Goal: Transaction & Acquisition: Purchase product/service

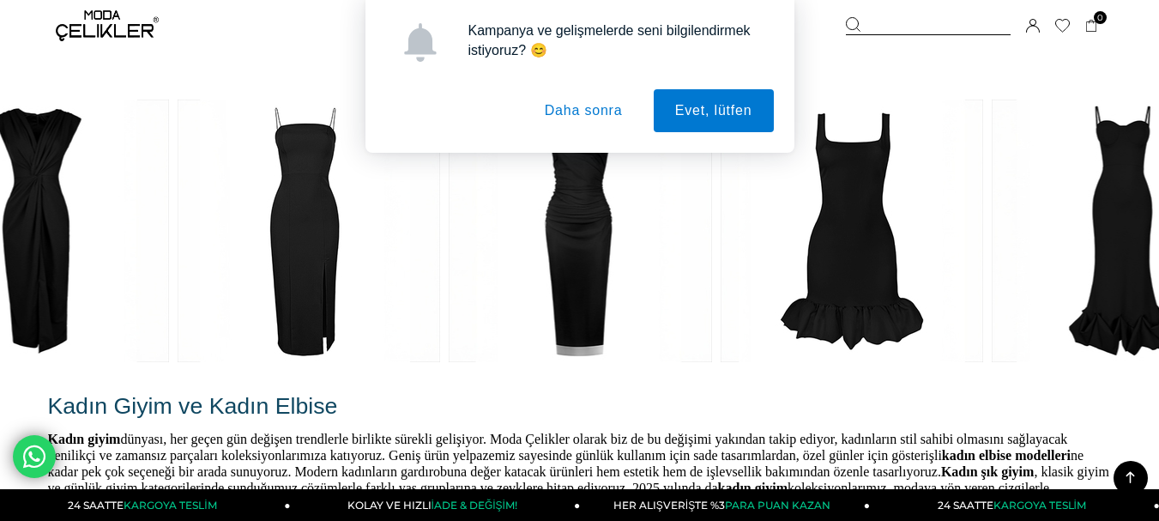
scroll to position [3432, 0]
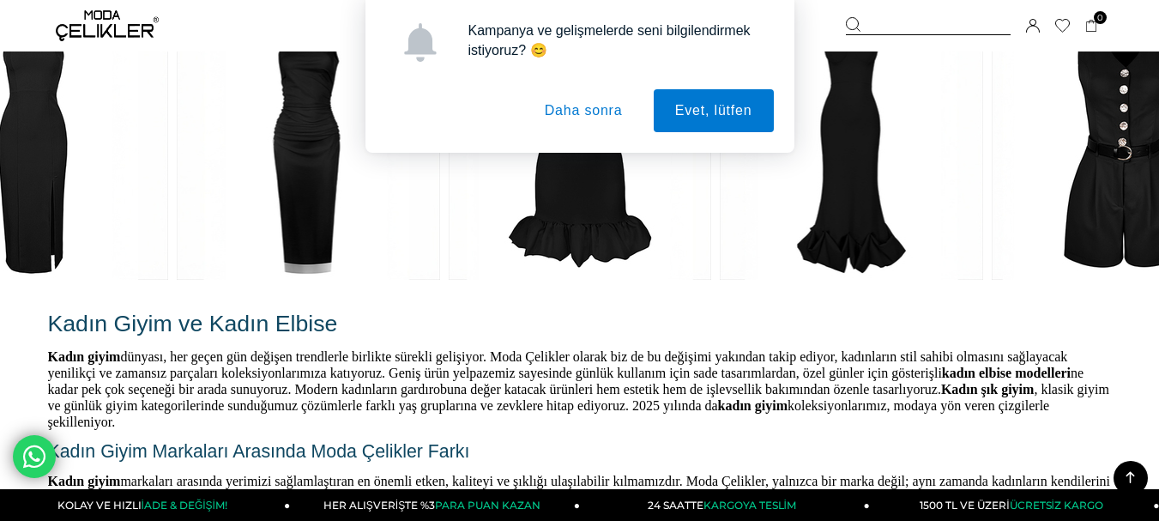
click at [599, 112] on button "Daha sonra" at bounding box center [583, 110] width 121 height 43
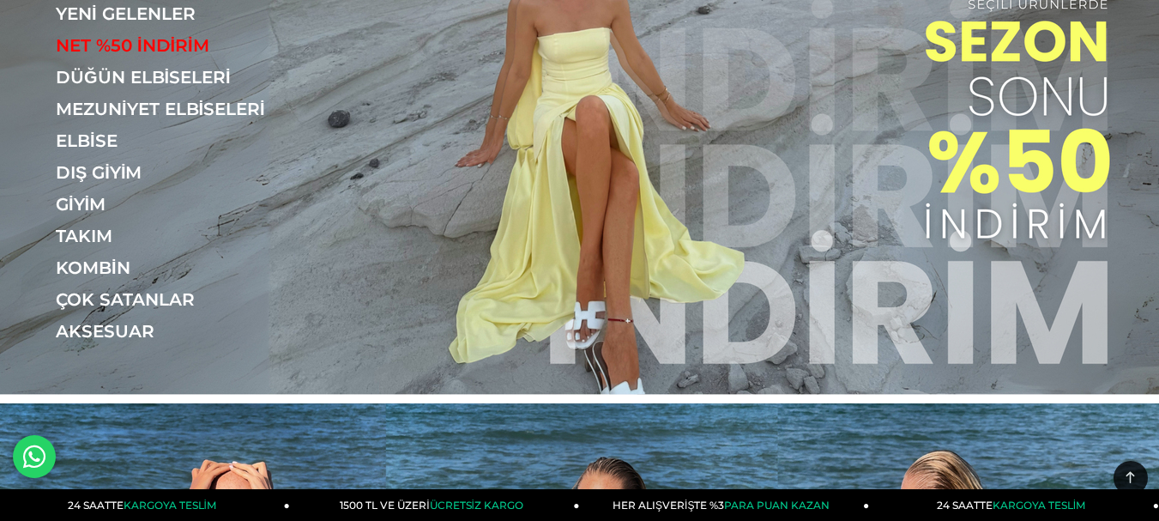
scroll to position [0, 0]
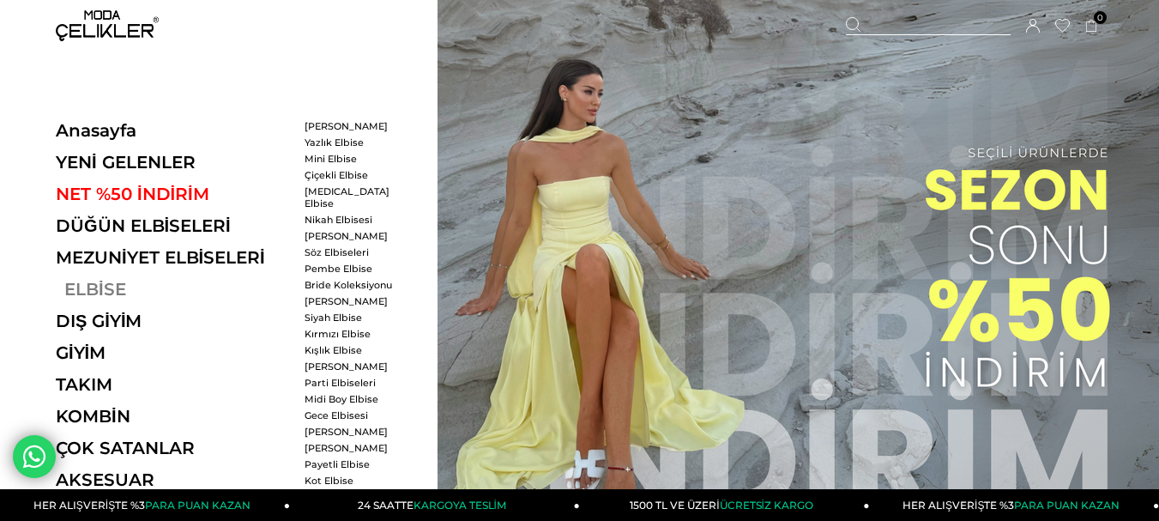
click at [100, 282] on link "ELBİSE" at bounding box center [174, 289] width 236 height 21
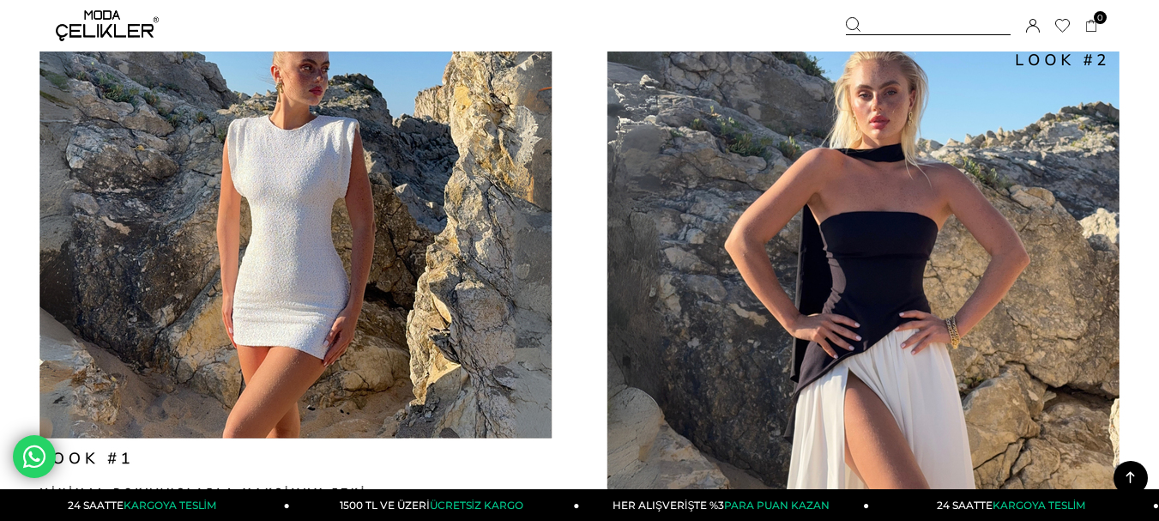
scroll to position [1802, 0]
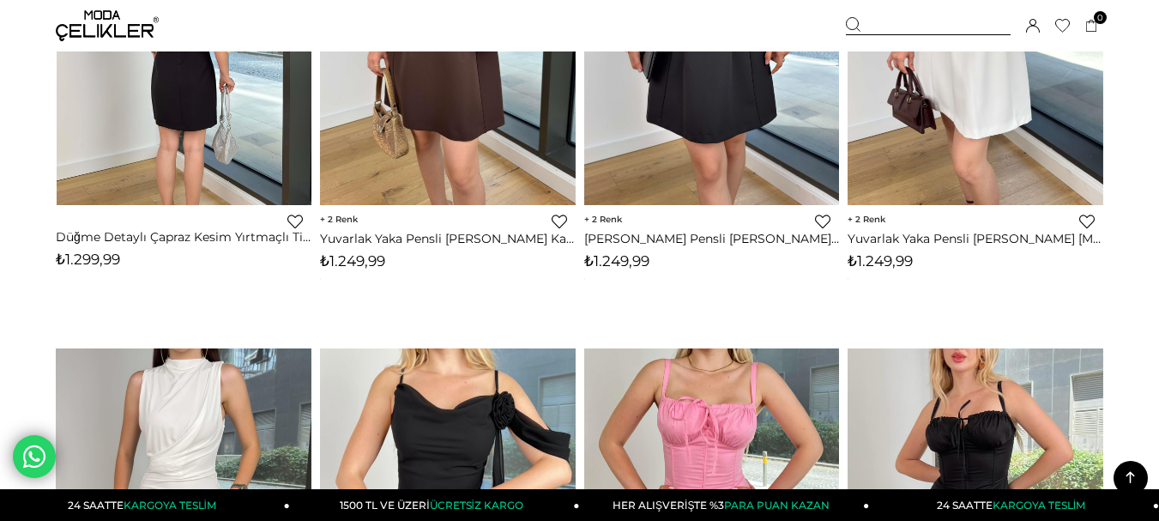
scroll to position [5033, 0]
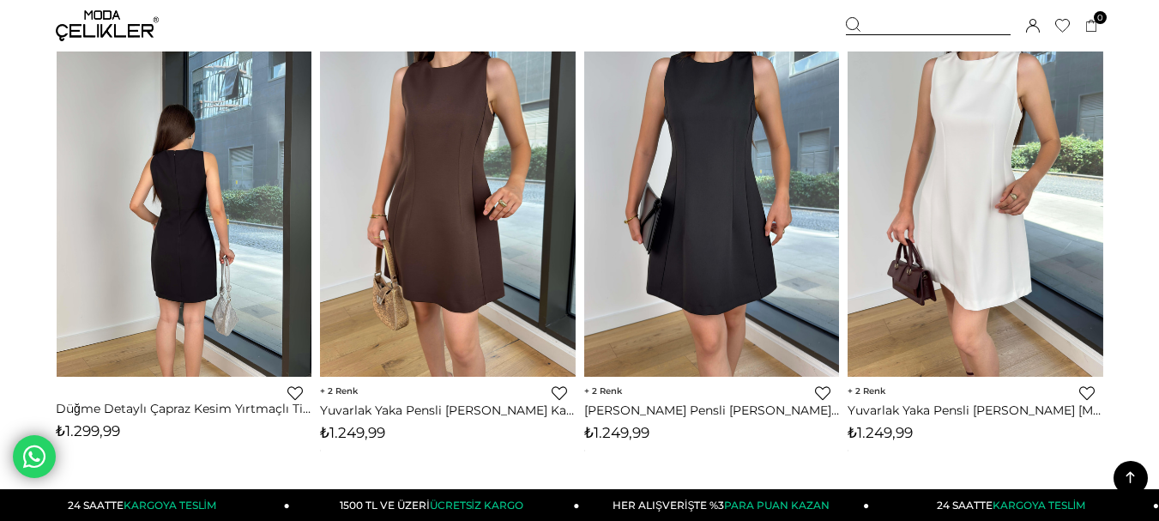
click at [240, 195] on img at bounding box center [185, 207] width 256 height 341
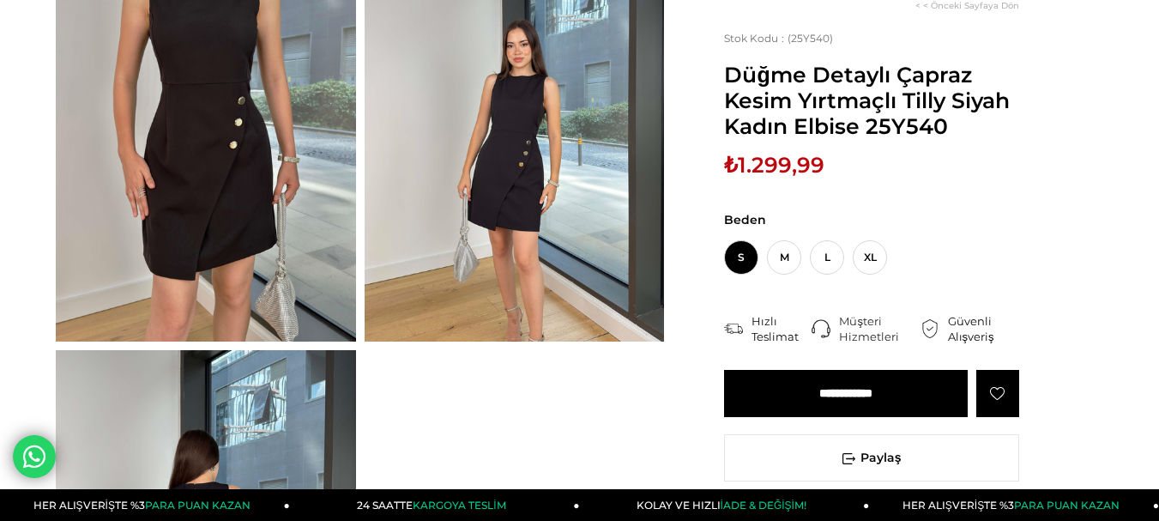
scroll to position [257, 0]
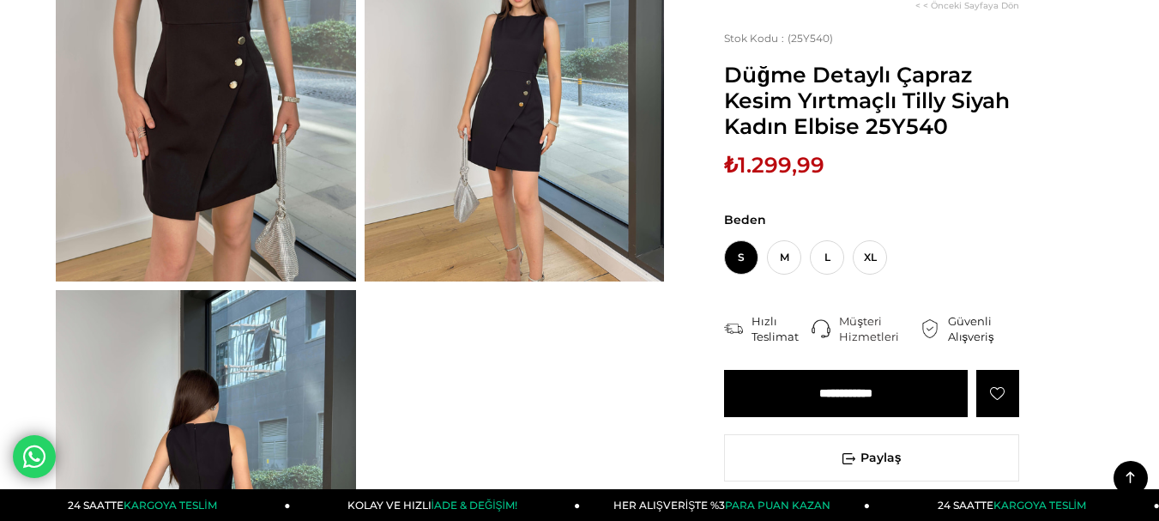
click at [1001, 395] on icon at bounding box center [997, 393] width 15 height 15
